Goal: Use online tool/utility: Utilize a website feature to perform a specific function

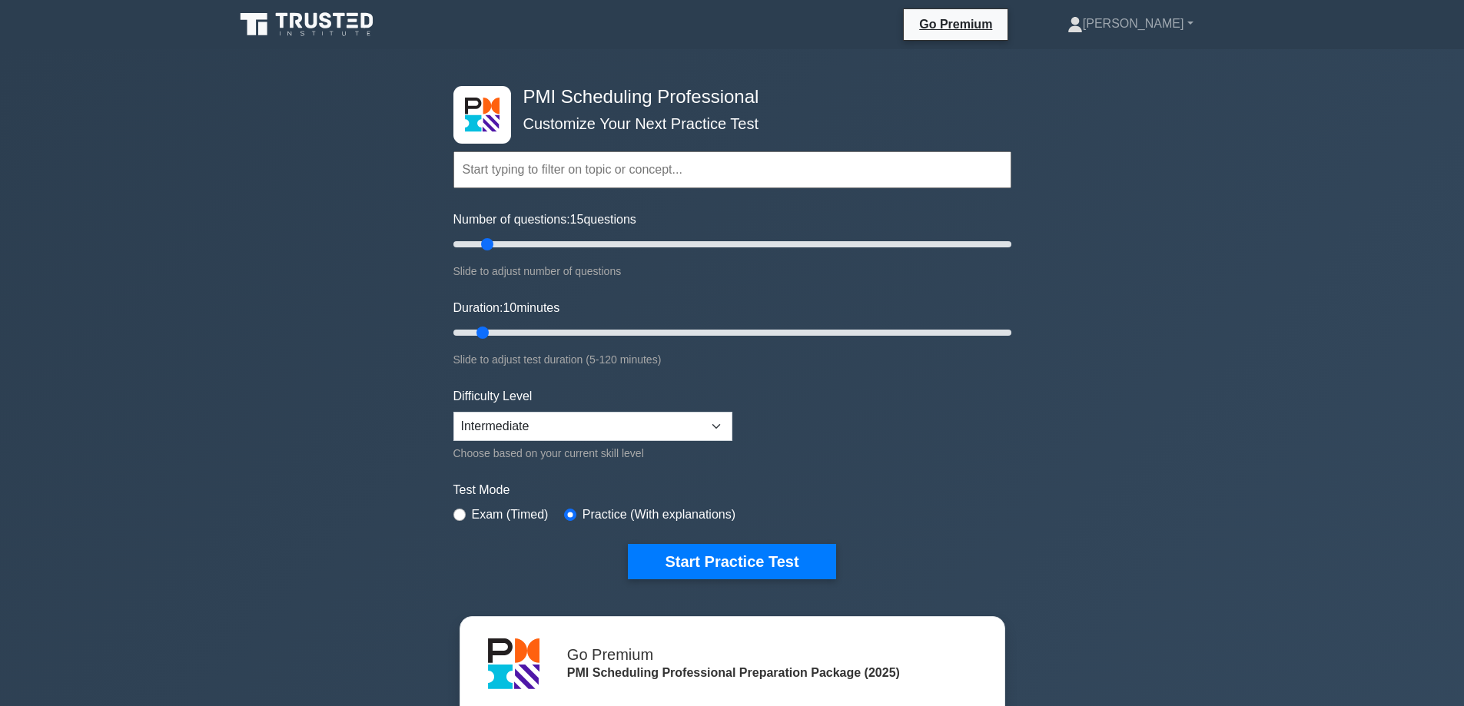
click at [729, 151] on input "text" at bounding box center [732, 169] width 558 height 37
click at [721, 169] on input "text" at bounding box center [732, 169] width 558 height 37
click at [590, 243] on input "Number of questions: 50 questions" at bounding box center [732, 244] width 558 height 18
click at [633, 241] on input "Number of questions: 50 questions" at bounding box center [732, 244] width 558 height 18
click at [672, 245] on input "Number of questions: 65 questions" at bounding box center [732, 244] width 558 height 18
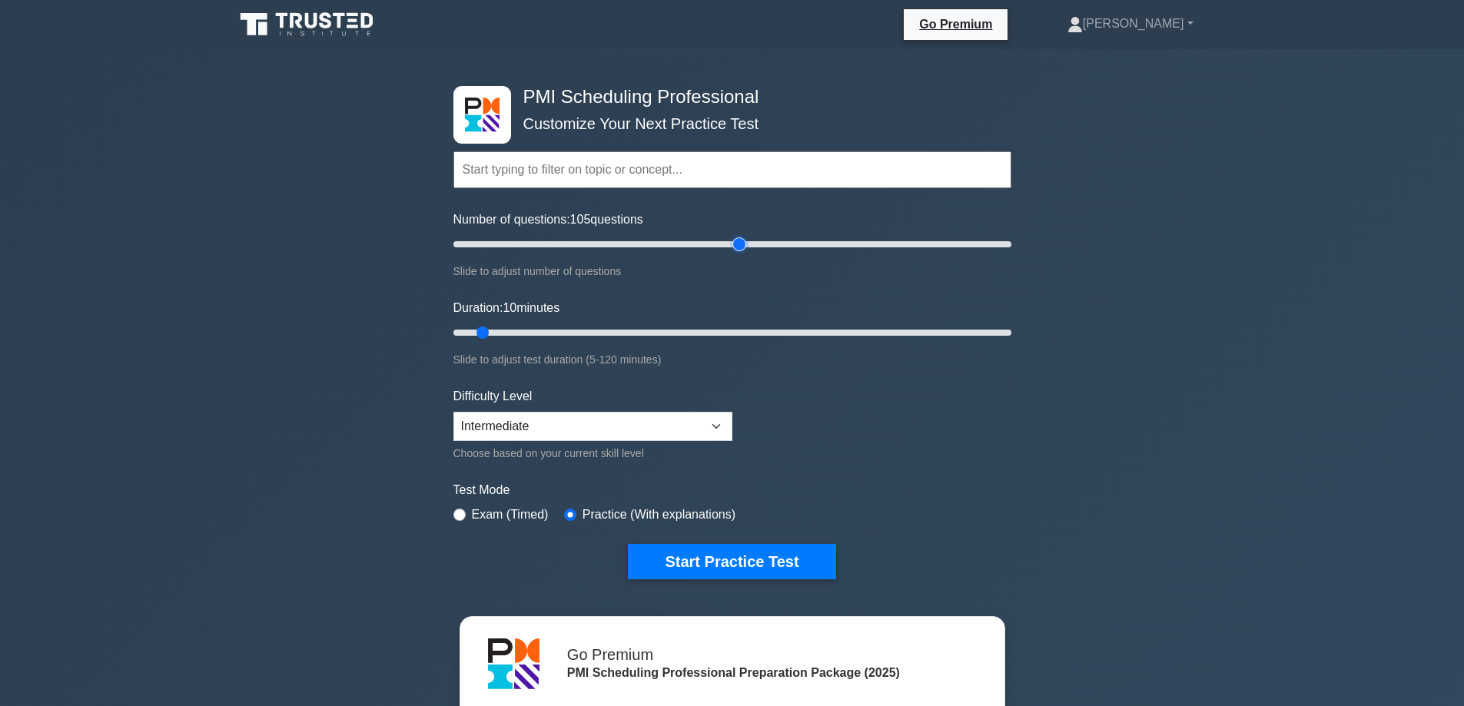
click at [744, 238] on input "Number of questions: 105 questions" at bounding box center [732, 244] width 558 height 18
click at [797, 240] on input "Number of questions: 105 questions" at bounding box center [732, 244] width 558 height 18
click at [844, 246] on input "Number of questions: 125 questions" at bounding box center [732, 244] width 558 height 18
click at [877, 244] on input "Number of questions: 145 questions" at bounding box center [732, 244] width 558 height 18
click at [864, 245] on input "Number of questions: 150 questions" at bounding box center [732, 244] width 558 height 18
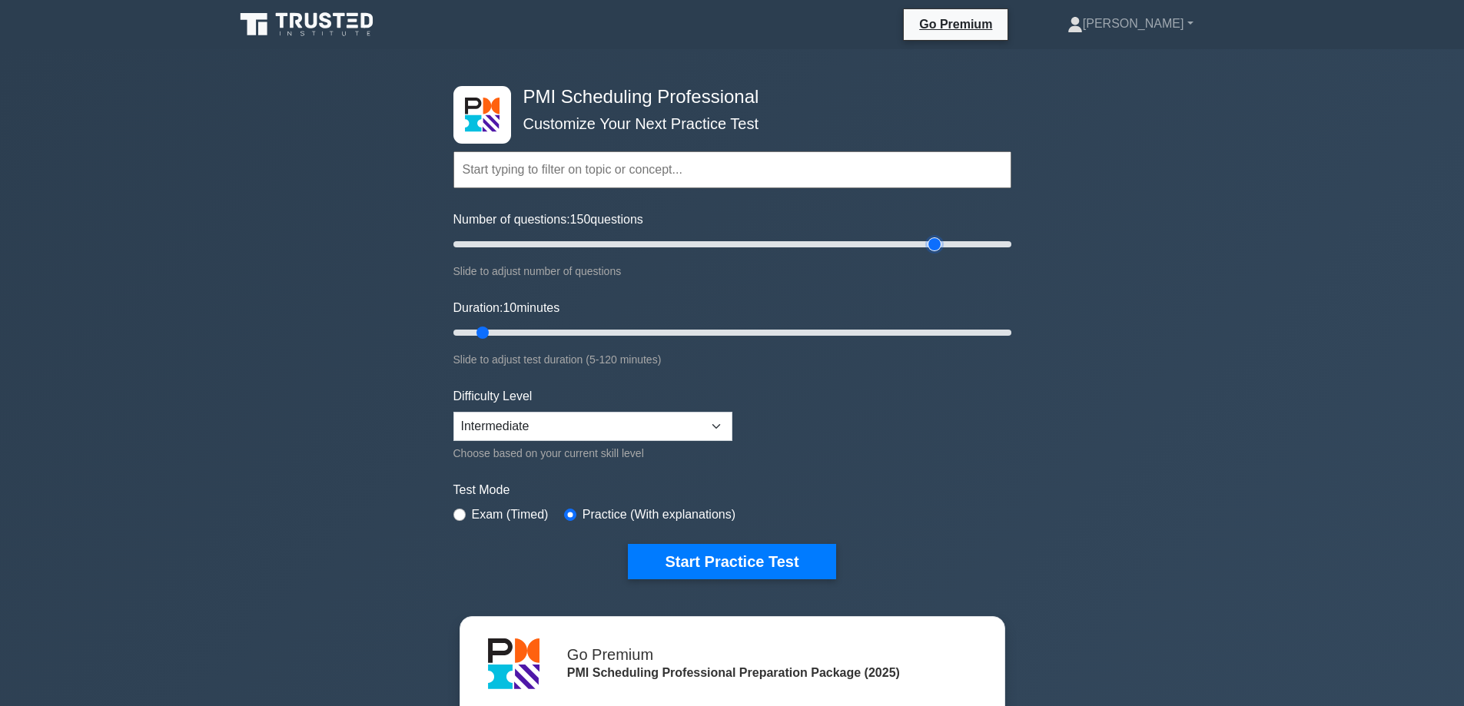
type input "175"
click at [934, 242] on input "Number of questions: 150 questions" at bounding box center [732, 244] width 558 height 18
click at [771, 331] on input "Duration: 10 minutes" at bounding box center [732, 332] width 558 height 18
click at [947, 332] on input "Duration: 70 minutes" at bounding box center [732, 332] width 558 height 18
type input "90"
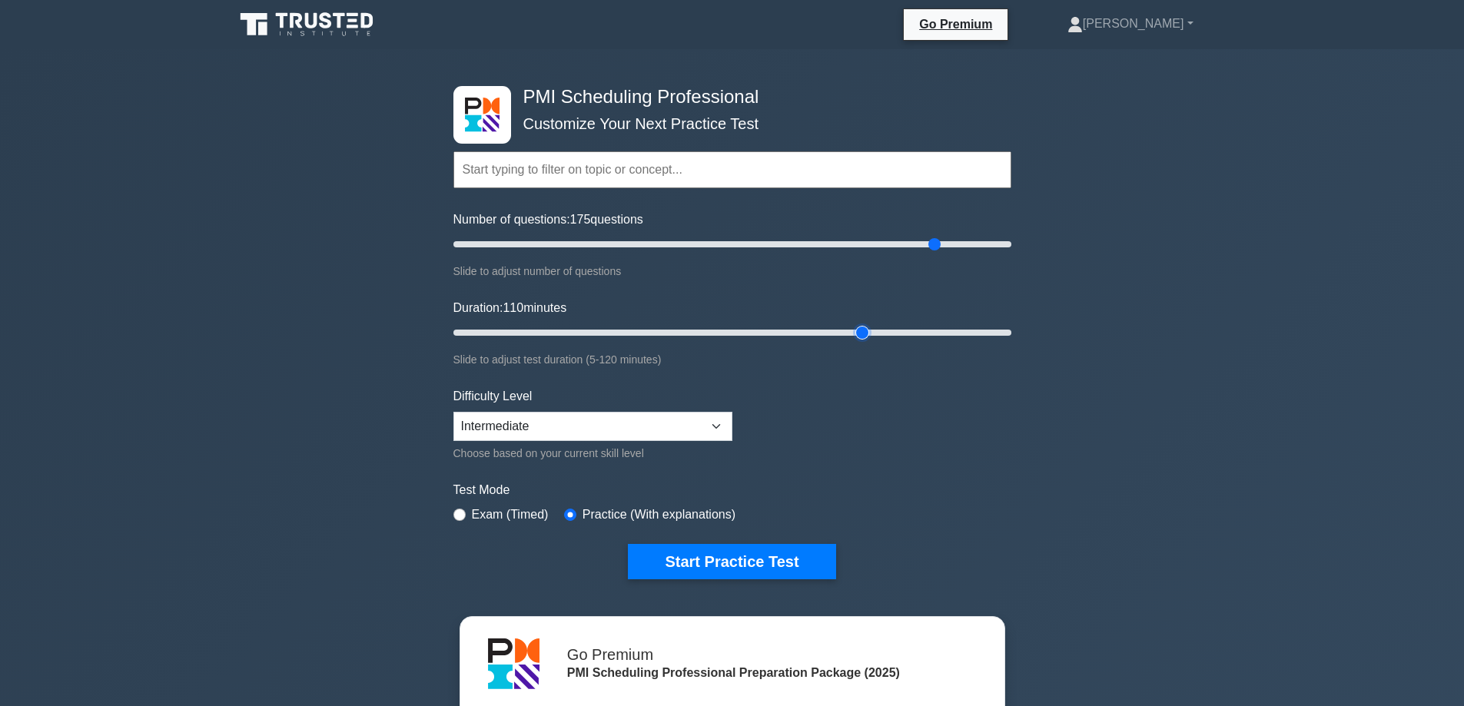
click at [867, 334] on input "Duration: 110 minutes" at bounding box center [732, 332] width 558 height 18
click at [720, 423] on select "Beginner Intermediate Expert" at bounding box center [592, 426] width 279 height 29
select select "expert"
click at [453, 412] on select "Beginner Intermediate Expert" at bounding box center [592, 426] width 279 height 29
click at [888, 423] on form "Topics Scheduling Principles and Concepts Understanding Project Requirements De…" at bounding box center [732, 341] width 558 height 475
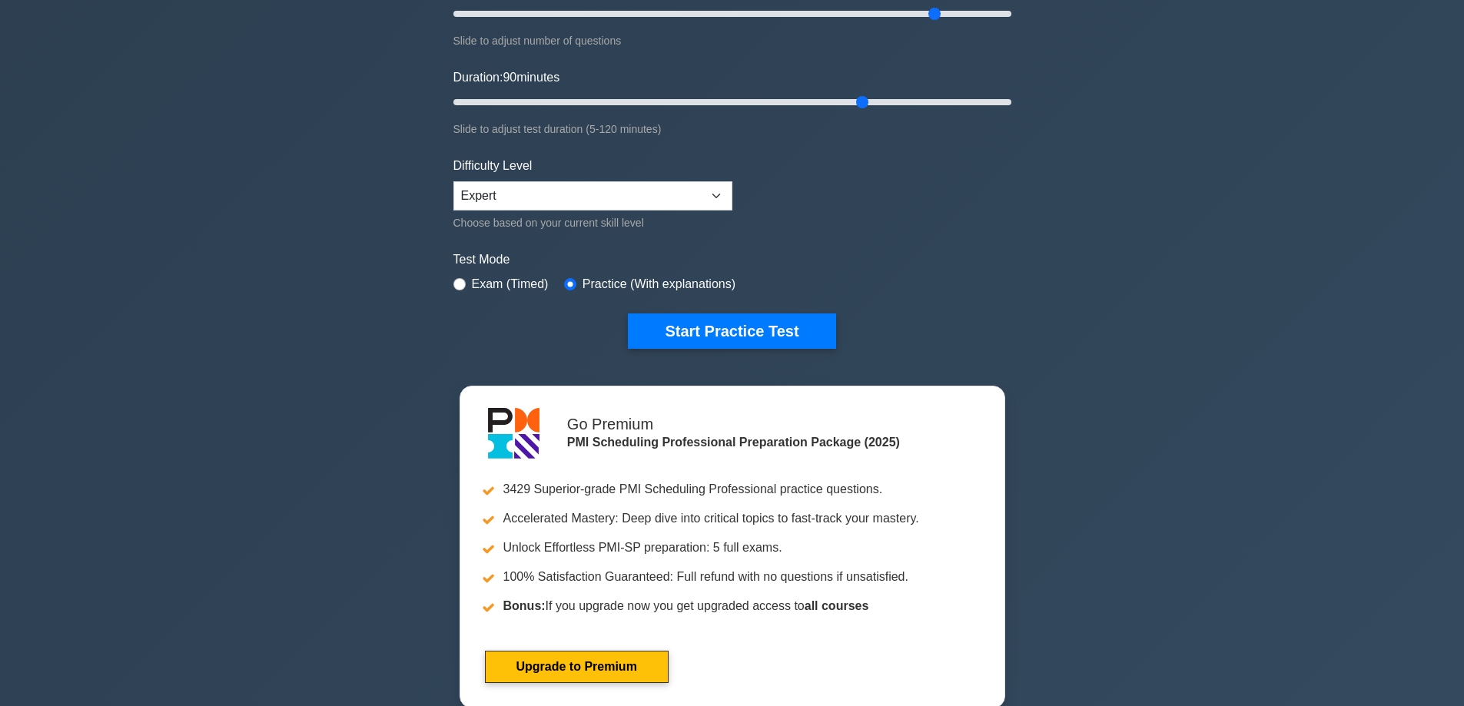
scroll to position [154, 0]
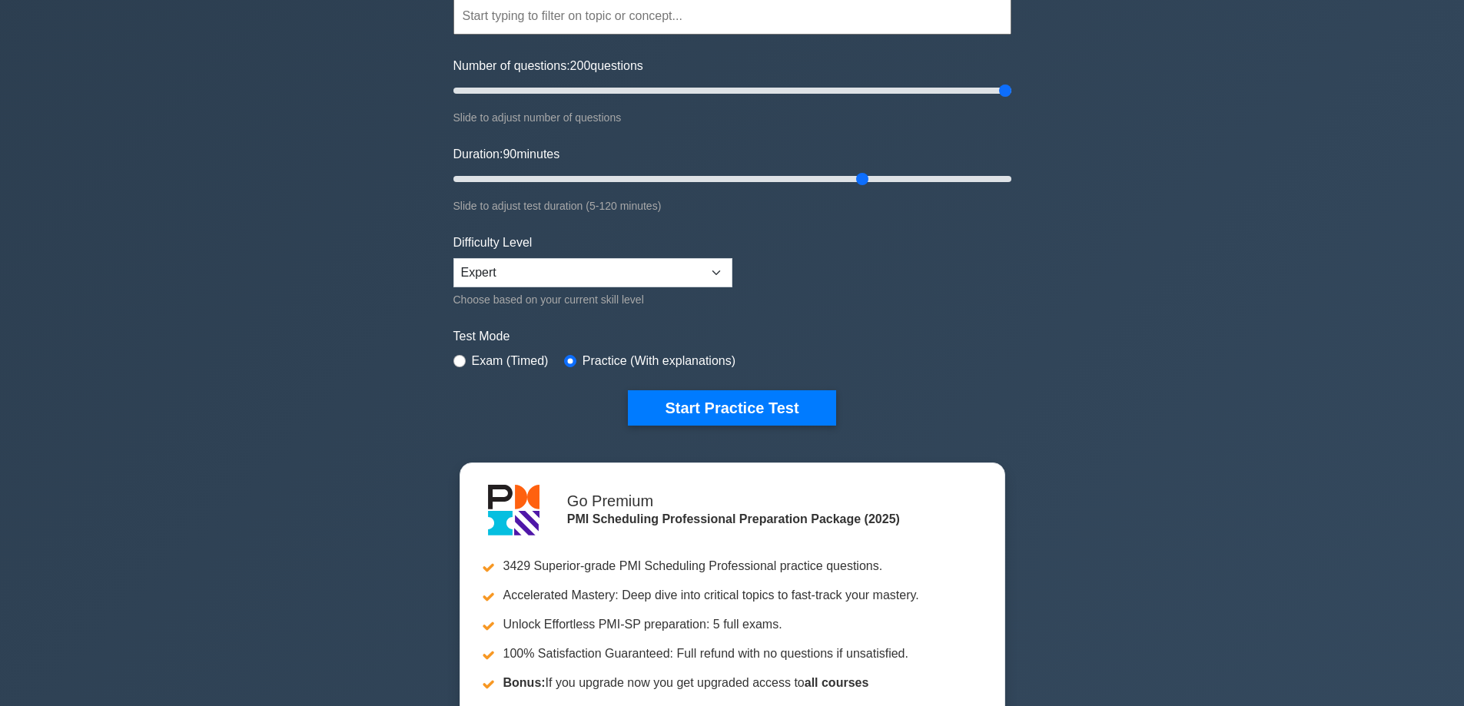
drag, startPoint x: 937, startPoint y: 91, endPoint x: 1009, endPoint y: 91, distance: 71.5
type input "200"
click at [1009, 91] on input "Number of questions: 200 questions" at bounding box center [732, 90] width 558 height 18
